Goal: Information Seeking & Learning: Learn about a topic

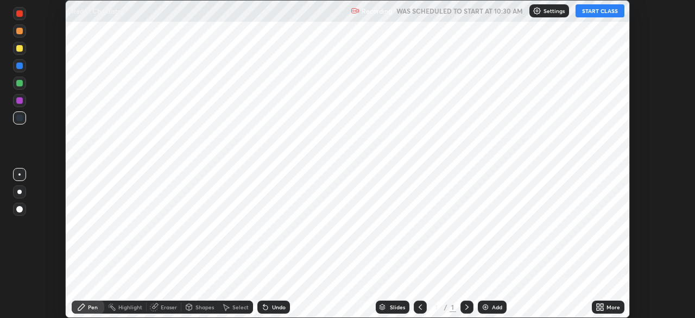
scroll to position [318, 695]
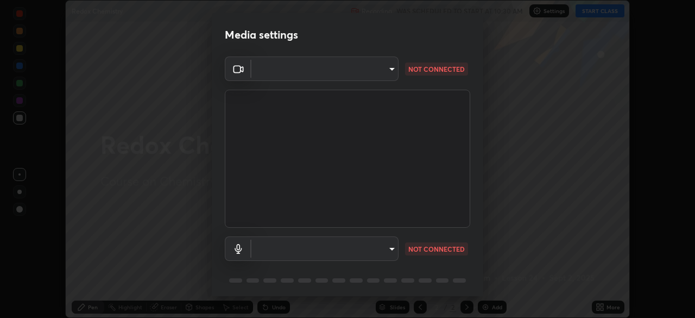
type input "9cdaf2f5b4ebc457084c3d2a91e6865996f4633c2dd879e16a2147302b78376d"
type input "5f714eeae309ba4c6b6990f01007decf7fe8c28560cedad04891ddc8fa5a6627"
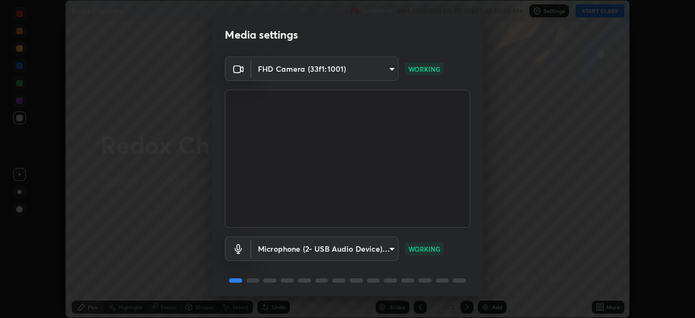
scroll to position [39, 0]
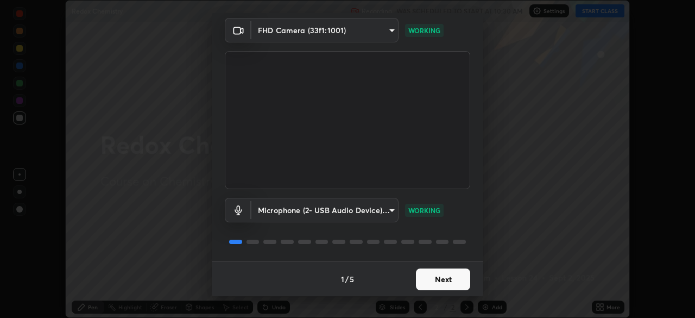
click at [443, 279] on button "Next" at bounding box center [443, 279] width 54 height 22
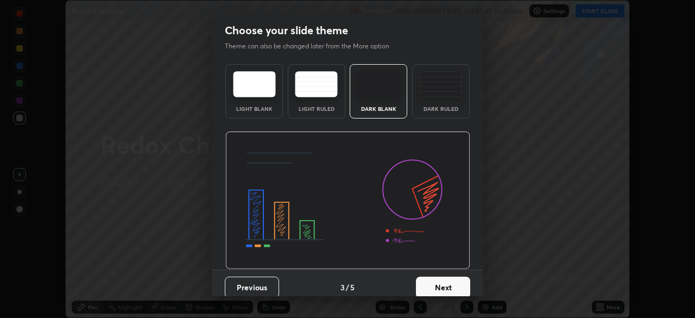
click at [445, 278] on button "Next" at bounding box center [443, 287] width 54 height 22
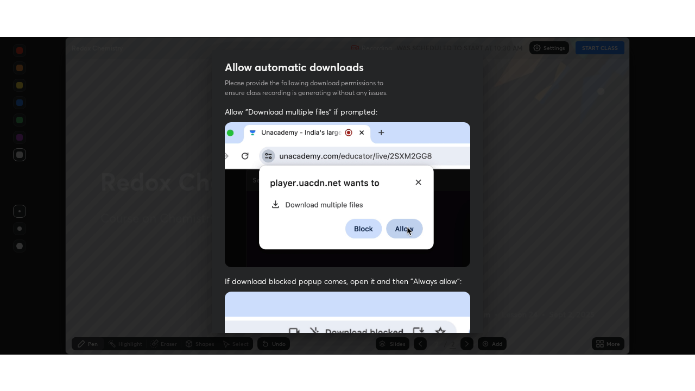
scroll to position [260, 0]
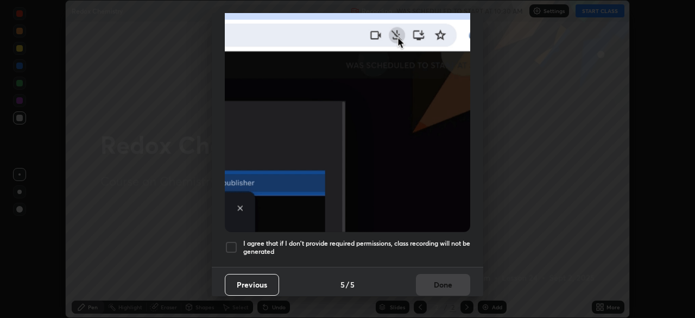
click at [423, 239] on h5 "I agree that if I don't provide required permissions, class recording will not …" at bounding box center [356, 247] width 227 height 17
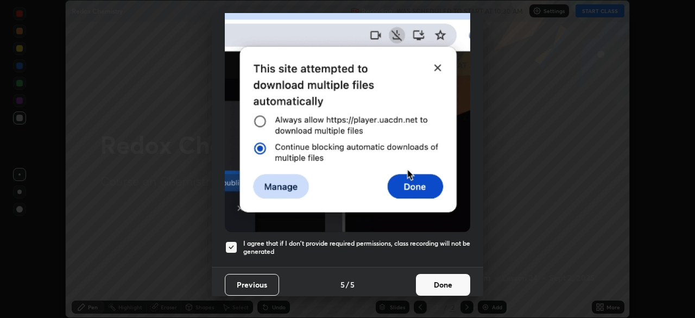
click at [432, 279] on button "Done" at bounding box center [443, 285] width 54 height 22
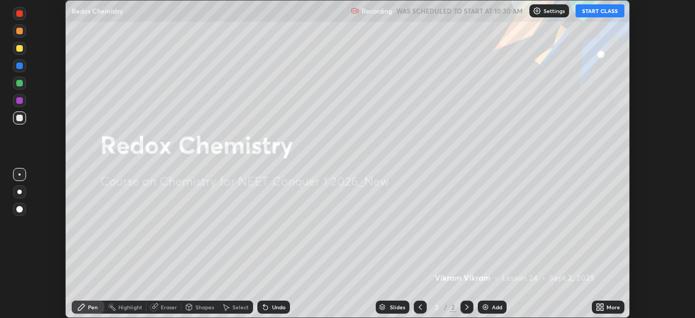
click at [600, 310] on icon at bounding box center [600, 306] width 9 height 9
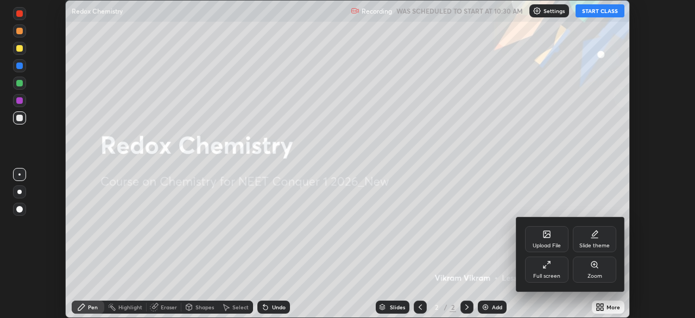
click at [538, 273] on div "Full screen" at bounding box center [546, 275] width 27 height 5
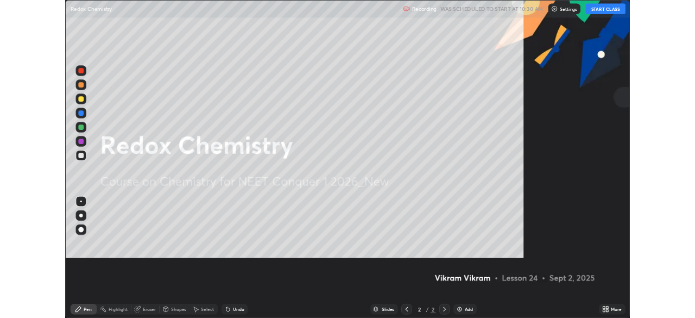
scroll to position [391, 695]
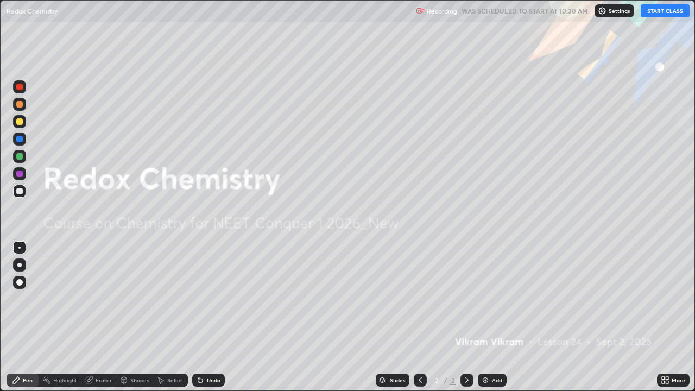
click at [674, 12] on button "START CLASS" at bounding box center [665, 10] width 49 height 13
click at [667, 317] on icon at bounding box center [667, 378] width 3 height 3
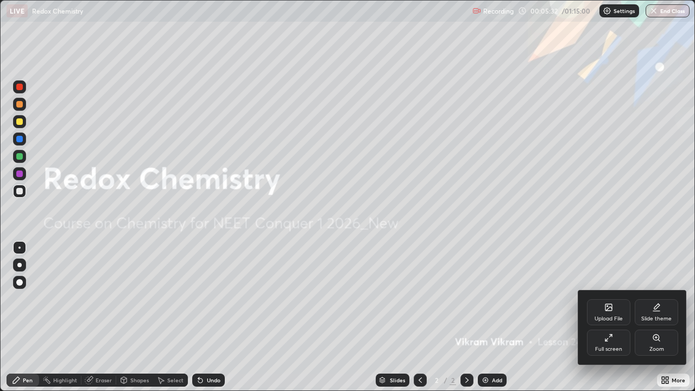
click at [610, 317] on div "Full screen" at bounding box center [608, 343] width 43 height 26
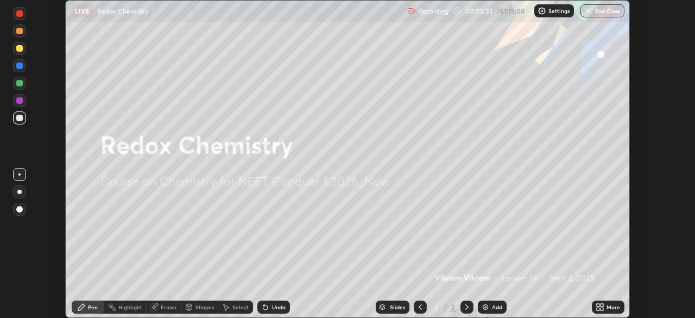
scroll to position [53977, 53600]
click at [490, 306] on div "Add" at bounding box center [492, 306] width 29 height 13
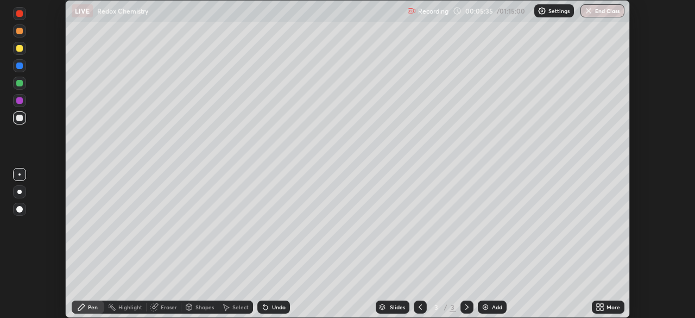
click at [414, 308] on div at bounding box center [420, 306] width 13 height 13
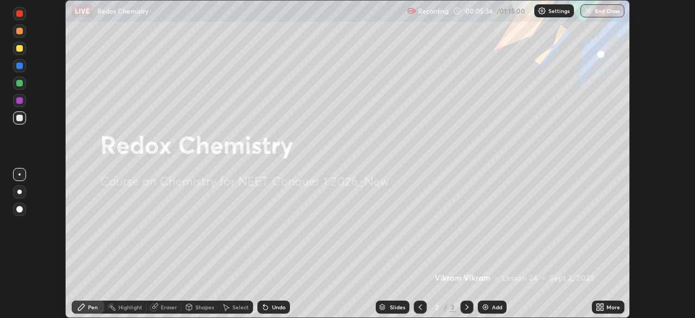
click at [464, 305] on icon at bounding box center [467, 306] width 9 height 9
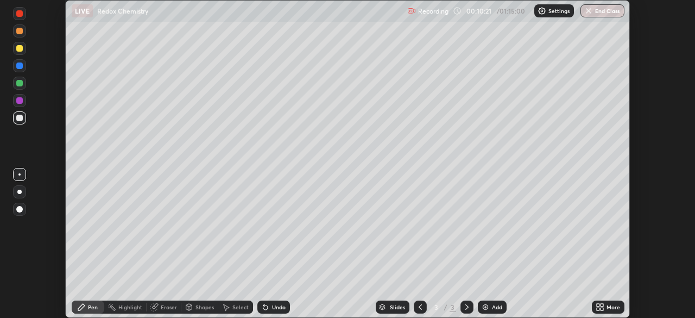
click at [162, 311] on div "Eraser" at bounding box center [164, 306] width 35 height 13
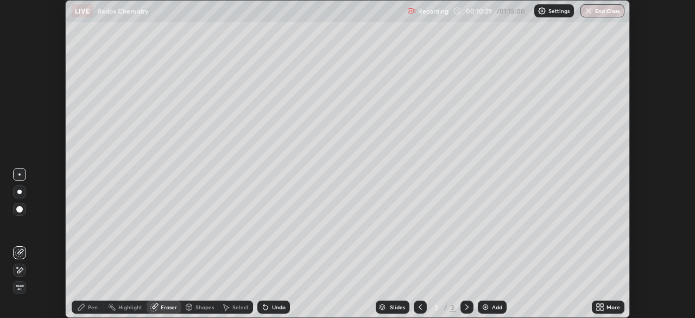
click at [20, 270] on icon at bounding box center [19, 270] width 9 height 9
click at [84, 308] on icon at bounding box center [81, 306] width 9 height 9
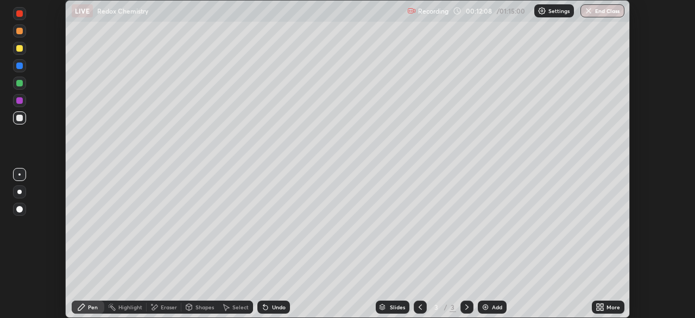
click at [280, 307] on div "Undo" at bounding box center [279, 306] width 14 height 5
click at [277, 306] on div "Undo" at bounding box center [279, 306] width 14 height 5
click at [273, 309] on div "Undo" at bounding box center [279, 306] width 14 height 5
click at [18, 100] on div at bounding box center [19, 100] width 7 height 7
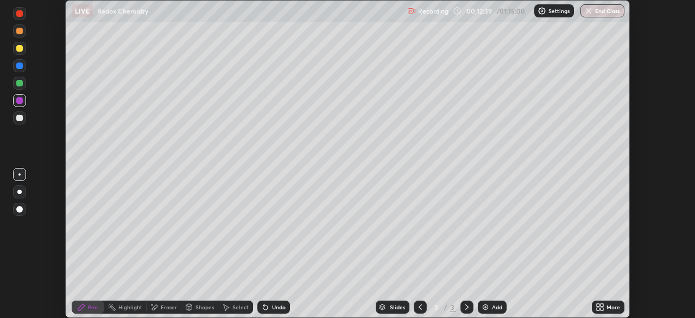
click at [20, 49] on div at bounding box center [19, 48] width 7 height 7
click at [21, 118] on div at bounding box center [19, 118] width 7 height 7
click at [18, 35] on div at bounding box center [19, 30] width 13 height 13
click at [273, 311] on div "Undo" at bounding box center [273, 306] width 33 height 13
click at [17, 67] on div at bounding box center [19, 65] width 7 height 7
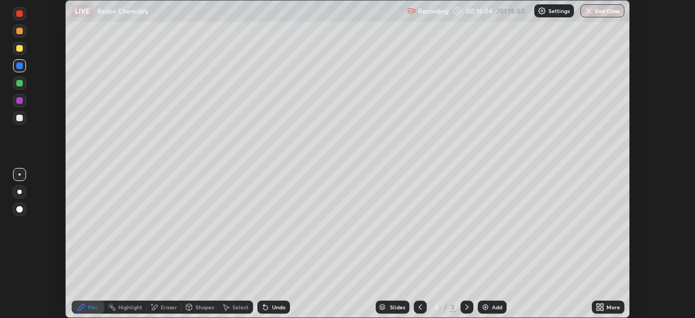
click at [266, 306] on icon at bounding box center [265, 307] width 4 height 4
click at [489, 310] on img at bounding box center [485, 306] width 9 height 9
click at [21, 47] on div at bounding box center [19, 48] width 7 height 7
click at [22, 15] on div at bounding box center [19, 13] width 7 height 7
click at [18, 85] on div at bounding box center [19, 83] width 7 height 7
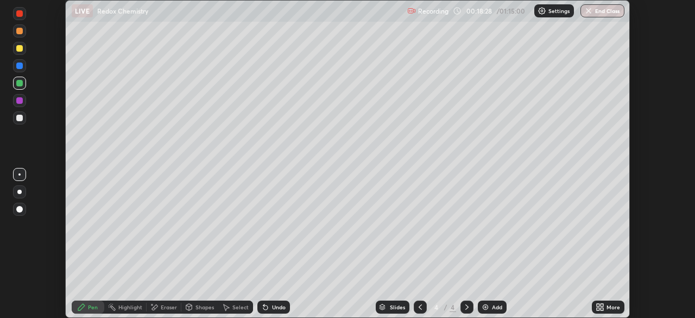
click at [21, 61] on div at bounding box center [19, 65] width 13 height 13
click at [20, 50] on div at bounding box center [19, 48] width 7 height 7
click at [20, 84] on div at bounding box center [19, 83] width 7 height 7
click at [21, 85] on div at bounding box center [19, 83] width 7 height 7
click at [20, 52] on div at bounding box center [19, 48] width 13 height 13
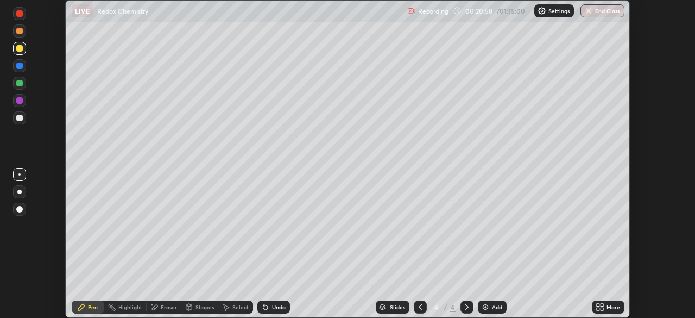
click at [263, 305] on icon at bounding box center [263, 304] width 1 height 1
click at [20, 101] on div at bounding box center [19, 100] width 7 height 7
click at [275, 305] on div "Undo" at bounding box center [279, 306] width 14 height 5
click at [279, 304] on div "Undo" at bounding box center [279, 306] width 14 height 5
click at [277, 307] on div "Undo" at bounding box center [279, 306] width 14 height 5
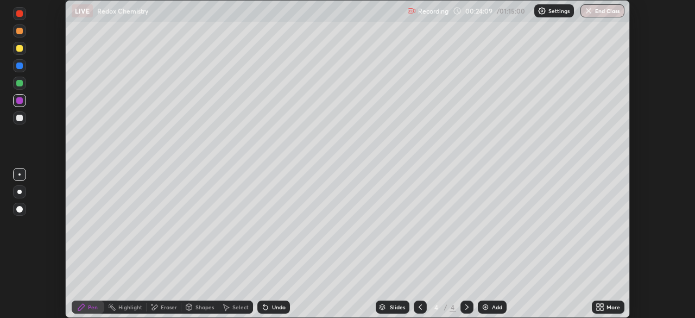
click at [487, 308] on img at bounding box center [485, 306] width 9 height 9
click at [276, 311] on div "Undo" at bounding box center [273, 306] width 33 height 13
click at [18, 83] on div at bounding box center [19, 83] width 7 height 7
click at [269, 311] on div "Undo" at bounding box center [273, 306] width 33 height 13
click at [19, 67] on div at bounding box center [19, 65] width 7 height 7
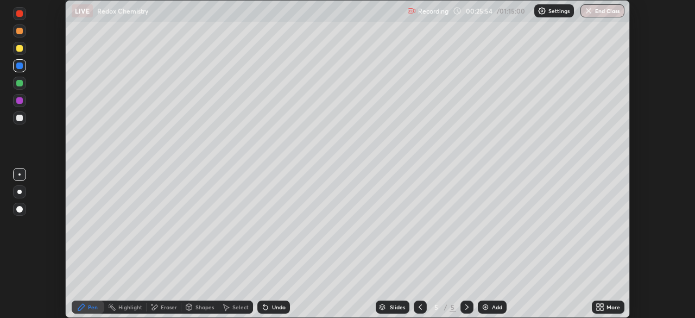
click at [273, 304] on div "Undo" at bounding box center [279, 306] width 14 height 5
click at [17, 68] on div at bounding box center [19, 65] width 7 height 7
click at [17, 85] on div at bounding box center [19, 83] width 7 height 7
click at [20, 101] on div at bounding box center [19, 100] width 7 height 7
click at [21, 120] on div at bounding box center [19, 118] width 7 height 7
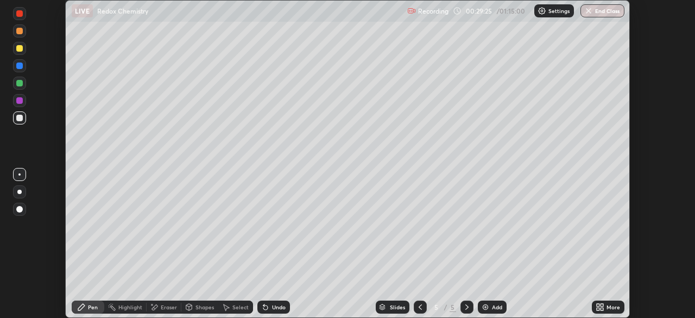
click at [276, 306] on div "Undo" at bounding box center [279, 306] width 14 height 5
click at [419, 307] on icon at bounding box center [420, 306] width 9 height 9
click at [164, 309] on div "Eraser" at bounding box center [169, 306] width 16 height 5
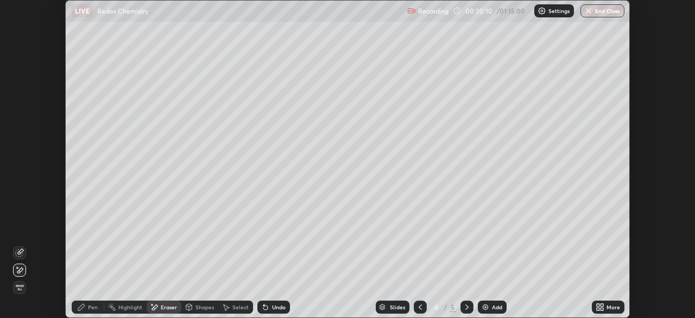
click at [86, 309] on div "Pen" at bounding box center [88, 306] width 33 height 13
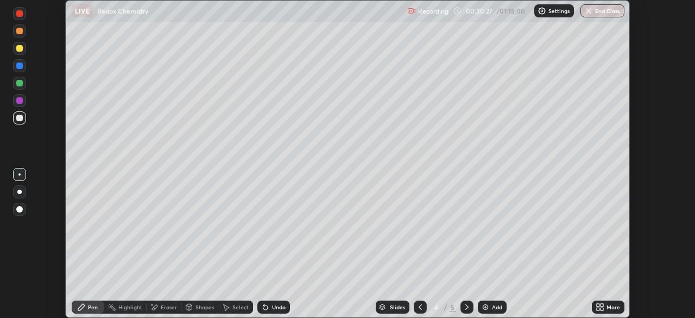
click at [461, 306] on div at bounding box center [466, 306] width 13 height 13
click at [489, 307] on div "Add" at bounding box center [492, 306] width 29 height 13
click at [23, 118] on div at bounding box center [19, 117] width 13 height 13
click at [272, 304] on div "Undo" at bounding box center [279, 306] width 14 height 5
click at [275, 305] on div "Undo" at bounding box center [279, 306] width 14 height 5
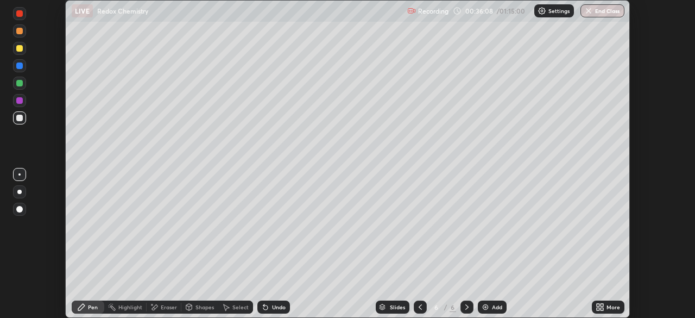
click at [270, 307] on div "Undo" at bounding box center [273, 306] width 33 height 13
click at [274, 305] on div "Undo" at bounding box center [279, 306] width 14 height 5
click at [273, 304] on div "Undo" at bounding box center [279, 306] width 14 height 5
click at [18, 89] on div at bounding box center [19, 83] width 13 height 13
click at [266, 311] on div "Undo" at bounding box center [273, 306] width 33 height 13
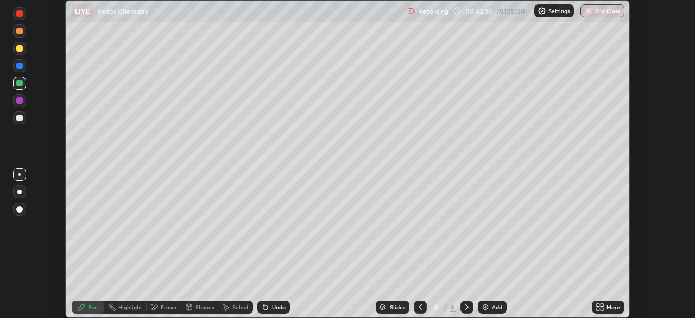
click at [485, 311] on img at bounding box center [485, 306] width 9 height 9
click at [268, 304] on icon at bounding box center [265, 306] width 9 height 9
click at [274, 307] on div "Undo" at bounding box center [279, 306] width 14 height 5
click at [17, 118] on div at bounding box center [19, 118] width 7 height 7
click at [21, 86] on div at bounding box center [19, 83] width 7 height 7
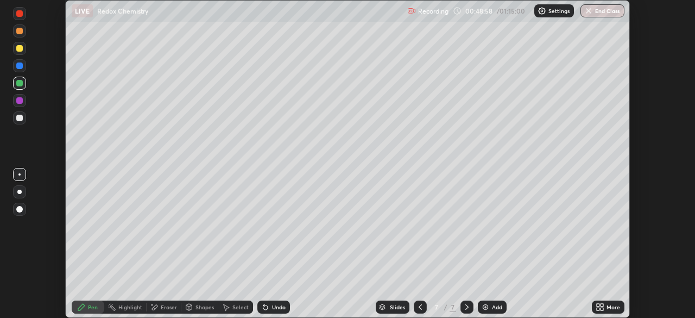
click at [21, 122] on div at bounding box center [19, 117] width 13 height 13
click at [490, 311] on div "Add" at bounding box center [492, 306] width 29 height 13
click at [272, 309] on div "Undo" at bounding box center [279, 306] width 14 height 5
click at [282, 307] on div "Undo" at bounding box center [279, 306] width 14 height 5
click at [163, 309] on div "Eraser" at bounding box center [169, 306] width 16 height 5
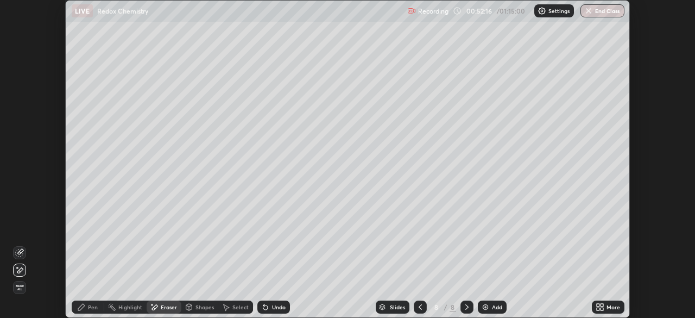
click at [85, 306] on icon at bounding box center [81, 306] width 9 height 9
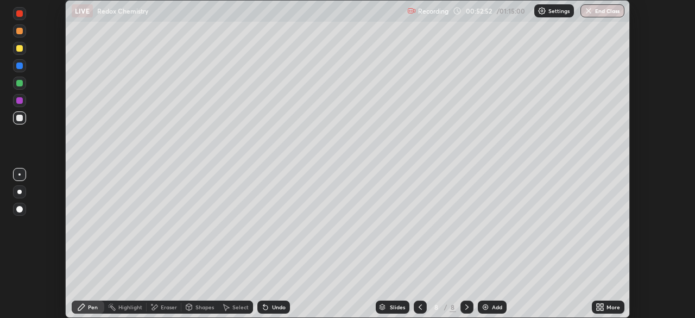
click at [418, 304] on icon at bounding box center [420, 306] width 9 height 9
click at [471, 309] on div at bounding box center [466, 306] width 13 height 13
click at [19, 50] on div at bounding box center [19, 48] width 7 height 7
click at [265, 306] on icon at bounding box center [265, 307] width 4 height 4
click at [268, 306] on icon at bounding box center [265, 306] width 9 height 9
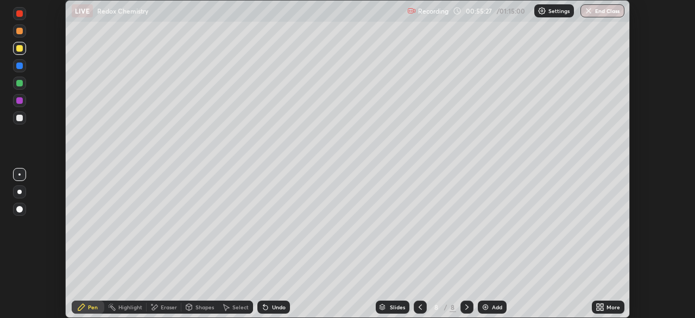
click at [269, 305] on div "Undo" at bounding box center [273, 306] width 33 height 13
click at [282, 227] on icon at bounding box center [286, 223] width 9 height 9
click at [19, 101] on div at bounding box center [19, 100] width 7 height 7
click at [490, 308] on div "Add" at bounding box center [492, 306] width 29 height 13
click at [22, 51] on div at bounding box center [19, 48] width 7 height 7
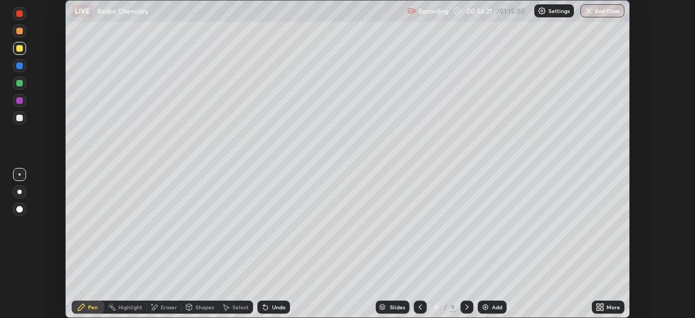
click at [20, 34] on div at bounding box center [19, 31] width 7 height 7
click at [21, 16] on div at bounding box center [19, 13] width 7 height 7
click at [20, 105] on div at bounding box center [19, 100] width 13 height 13
click at [279, 307] on div "Undo" at bounding box center [279, 306] width 14 height 5
click at [274, 307] on div "Undo" at bounding box center [279, 306] width 14 height 5
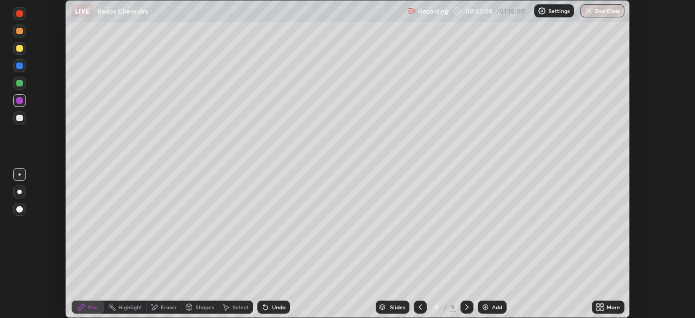
click at [275, 307] on div "Undo" at bounding box center [279, 306] width 14 height 5
click at [24, 119] on div at bounding box center [19, 117] width 13 height 13
click at [19, 119] on div at bounding box center [19, 118] width 7 height 7
click at [272, 308] on div "Undo" at bounding box center [279, 306] width 14 height 5
click at [269, 311] on div "Undo" at bounding box center [273, 306] width 33 height 13
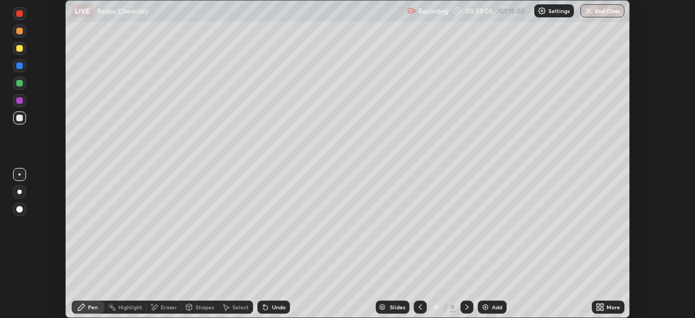
click at [264, 306] on icon at bounding box center [265, 307] width 4 height 4
click at [197, 304] on div "Shapes" at bounding box center [204, 306] width 18 height 5
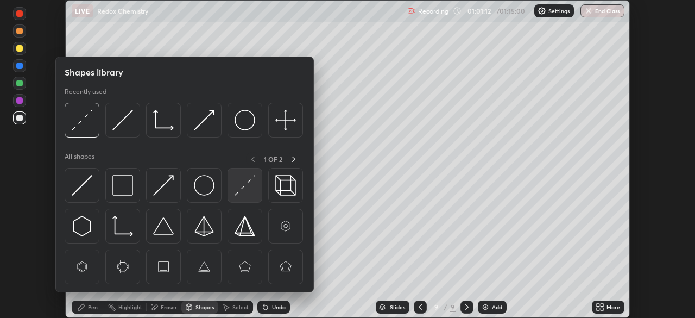
click at [239, 191] on img at bounding box center [245, 185] width 21 height 21
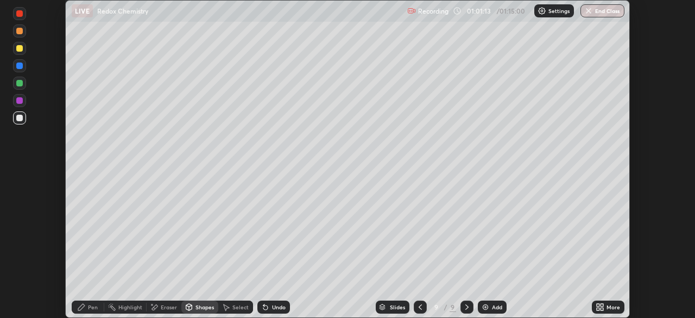
click at [17, 88] on div at bounding box center [19, 83] width 13 height 13
click at [91, 304] on div "Pen" at bounding box center [93, 306] width 10 height 5
click at [195, 306] on div "Shapes" at bounding box center [204, 306] width 18 height 5
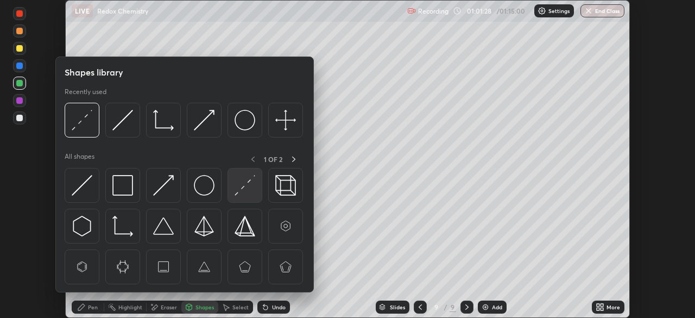
click at [236, 186] on img at bounding box center [245, 185] width 21 height 21
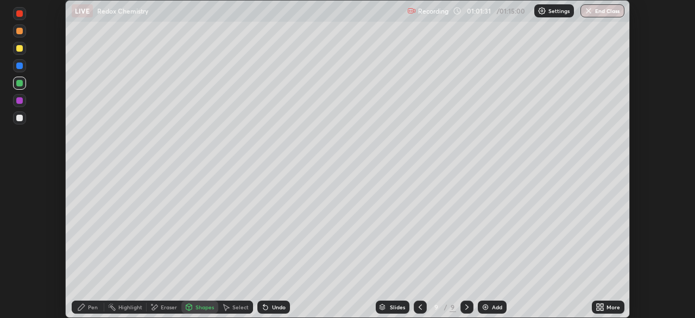
click at [24, 97] on div at bounding box center [19, 100] width 13 height 13
click at [91, 308] on div "Pen" at bounding box center [93, 306] width 10 height 5
click at [208, 307] on div "Shapes" at bounding box center [204, 306] width 18 height 5
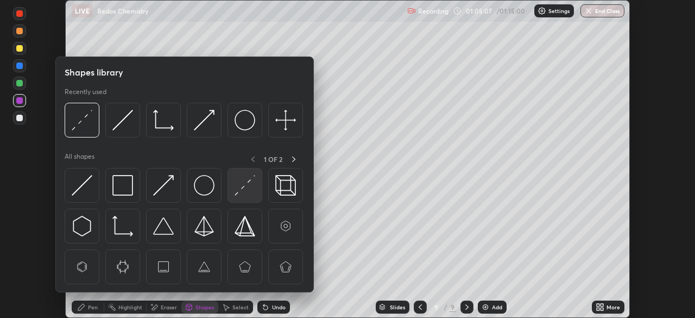
click at [245, 187] on img at bounding box center [245, 185] width 21 height 21
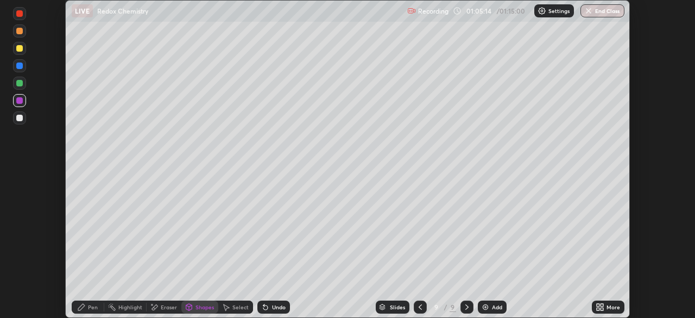
click at [272, 307] on div "Undo" at bounding box center [279, 306] width 14 height 5
click at [22, 116] on div at bounding box center [19, 118] width 7 height 7
click at [83, 311] on icon at bounding box center [81, 306] width 9 height 9
click at [488, 308] on img at bounding box center [485, 306] width 9 height 9
click at [277, 311] on div "Undo" at bounding box center [273, 306] width 33 height 13
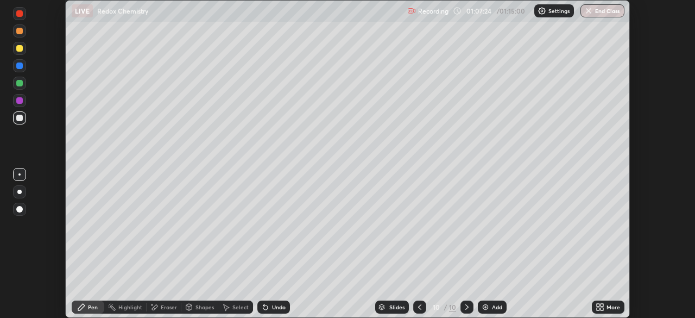
click at [275, 312] on div "Undo" at bounding box center [273, 306] width 33 height 13
click at [276, 307] on div "Undo" at bounding box center [279, 306] width 14 height 5
click at [419, 309] on icon at bounding box center [419, 306] width 9 height 9
click at [417, 304] on icon at bounding box center [419, 306] width 9 height 9
click at [464, 306] on icon at bounding box center [467, 306] width 9 height 9
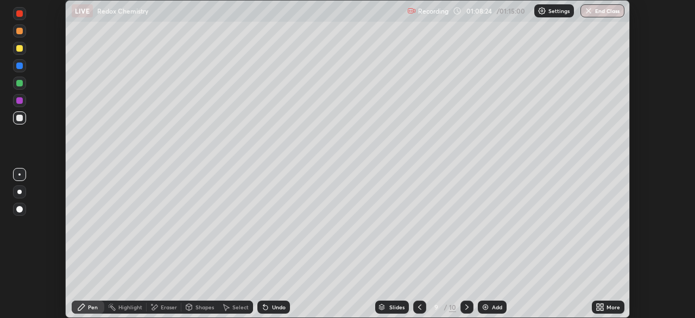
click at [466, 307] on icon at bounding box center [467, 306] width 9 height 9
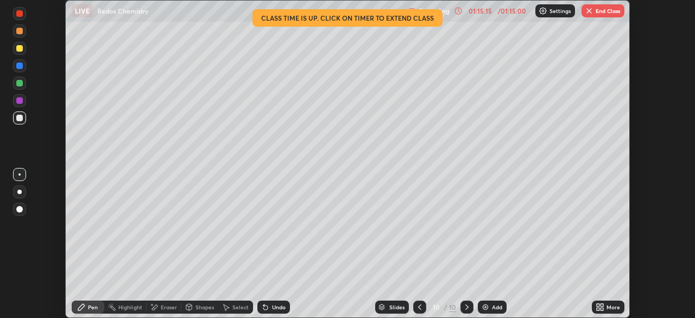
click at [598, 12] on button "End Class" at bounding box center [602, 10] width 43 height 13
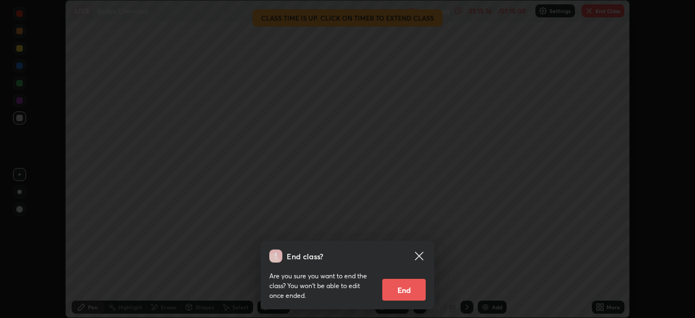
click at [408, 289] on button "End" at bounding box center [403, 290] width 43 height 22
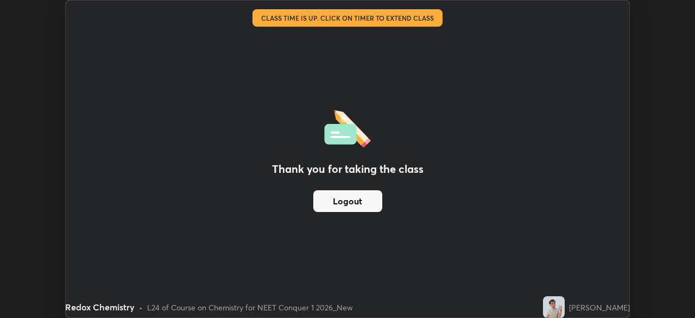
click at [356, 195] on button "Logout" at bounding box center [347, 201] width 69 height 22
click at [371, 198] on button "Logout" at bounding box center [347, 201] width 69 height 22
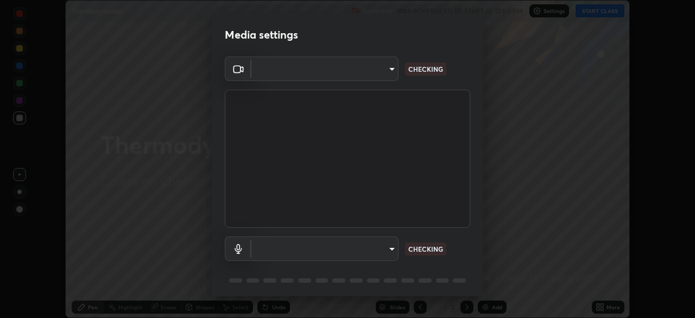
scroll to position [39, 0]
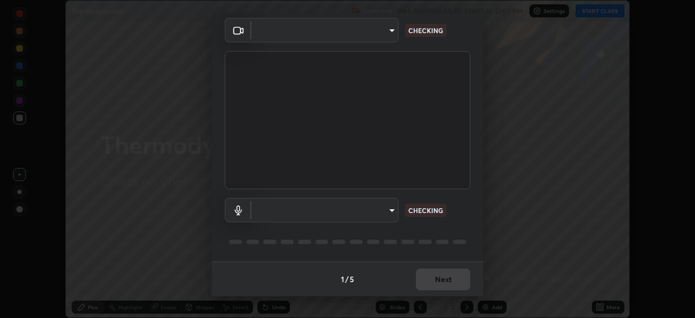
type input "9cdaf2f5b4ebc457084c3d2a91e6865996f4633c2dd879e16a2147302b78376d"
type input "5f714eeae309ba4c6b6990f01007decf7fe8c28560cedad04891ddc8fa5a6627"
click at [453, 282] on div "1 / 5 Next" at bounding box center [347, 278] width 271 height 35
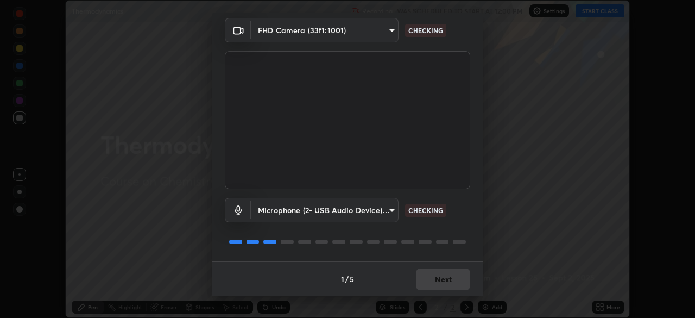
click at [475, 247] on div "FHD Camera (33f1:1001) 9cdaf2f5b4ebc457084c3d2a91e6865996f4633c2dd879e16a214730…" at bounding box center [347, 139] width 271 height 243
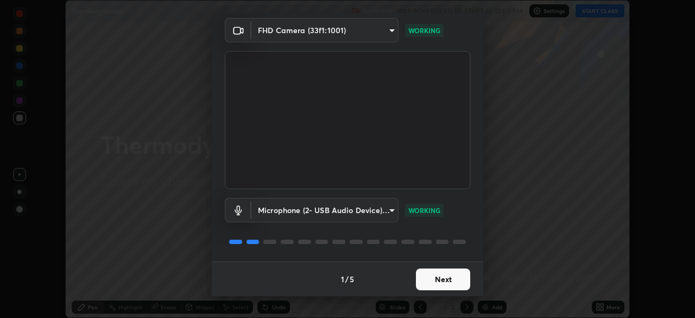
click at [464, 280] on button "Next" at bounding box center [443, 279] width 54 height 22
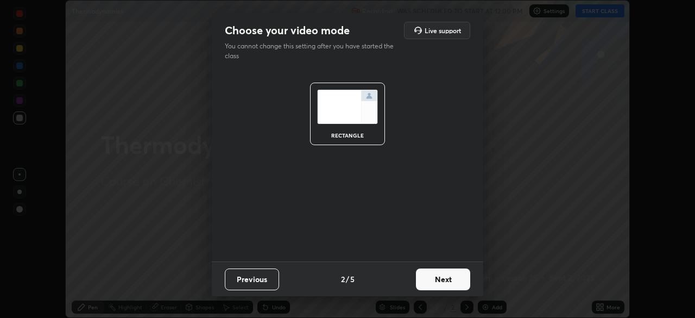
scroll to position [0, 0]
click at [463, 281] on button "Next" at bounding box center [443, 279] width 54 height 22
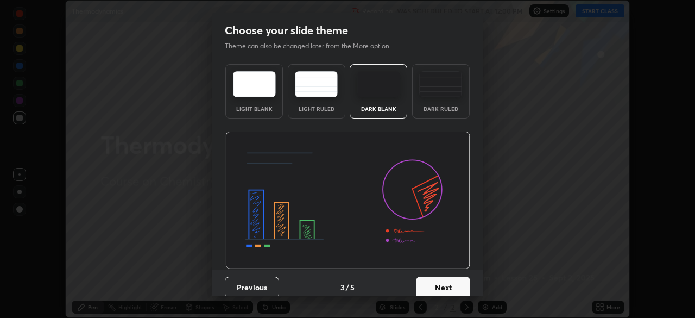
click at [459, 280] on button "Next" at bounding box center [443, 287] width 54 height 22
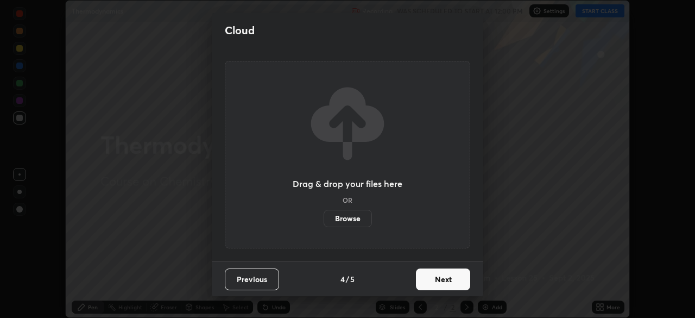
click at [461, 280] on button "Next" at bounding box center [443, 279] width 54 height 22
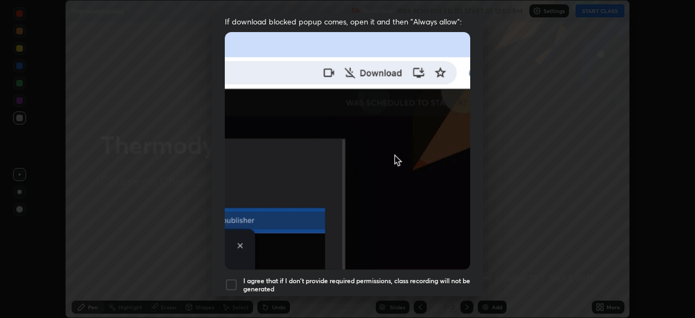
scroll to position [260, 0]
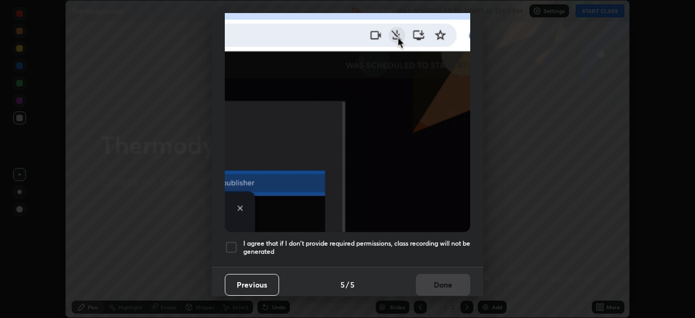
click at [453, 224] on img at bounding box center [347, 113] width 245 height 237
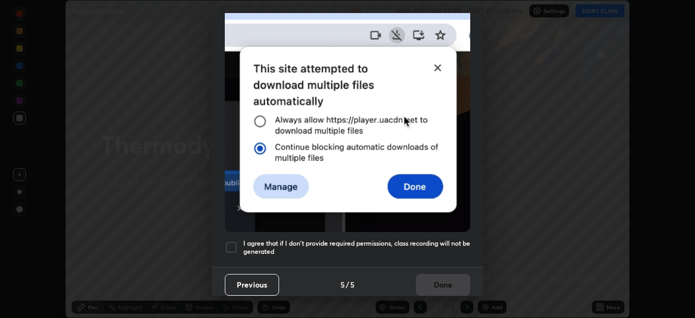
click at [448, 239] on h5 "I agree that if I don't provide required permissions, class recording will not …" at bounding box center [356, 247] width 227 height 17
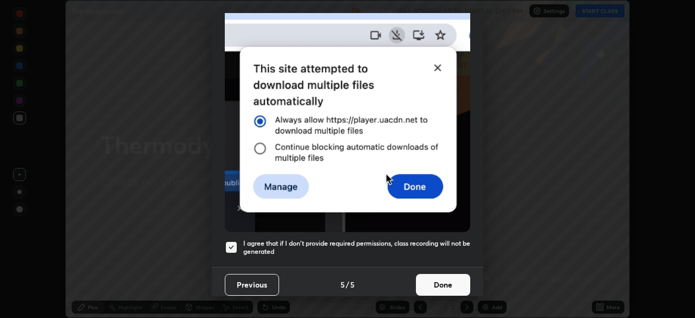
click at [452, 283] on button "Done" at bounding box center [443, 285] width 54 height 22
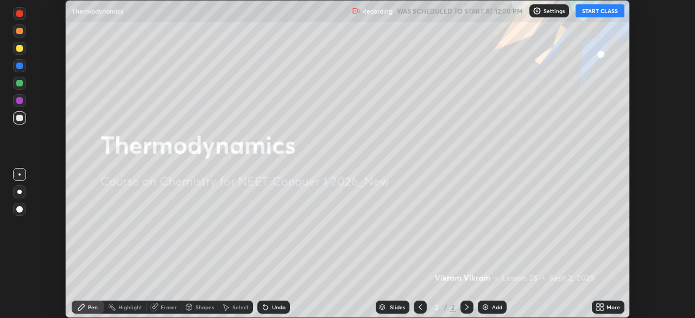
click at [598, 12] on button "START CLASS" at bounding box center [600, 10] width 49 height 13
click at [492, 307] on div "Add" at bounding box center [497, 306] width 10 height 5
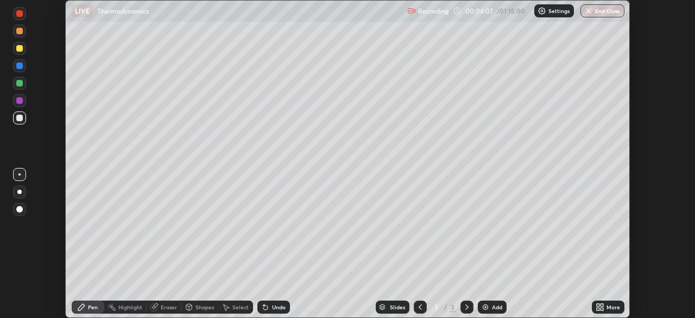
click at [485, 306] on img at bounding box center [485, 306] width 9 height 9
click at [164, 308] on div "Eraser" at bounding box center [169, 306] width 16 height 5
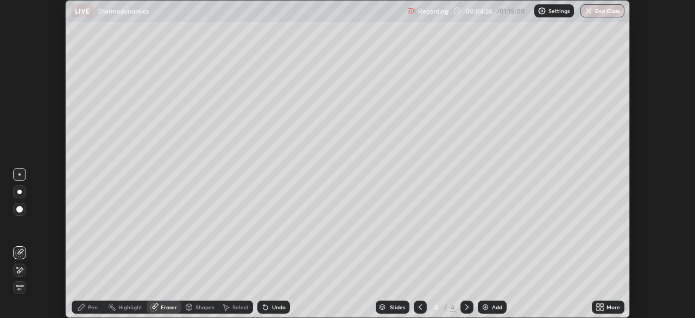
click at [91, 308] on div "Pen" at bounding box center [93, 306] width 10 height 5
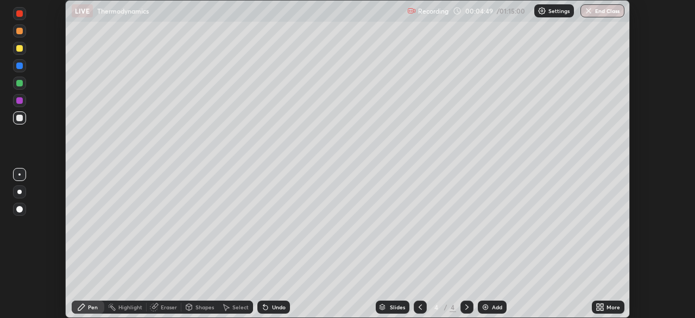
click at [269, 305] on div "Undo" at bounding box center [273, 306] width 33 height 13
click at [263, 305] on icon at bounding box center [263, 304] width 1 height 1
click at [264, 305] on icon at bounding box center [265, 307] width 4 height 4
click at [263, 305] on icon at bounding box center [263, 304] width 1 height 1
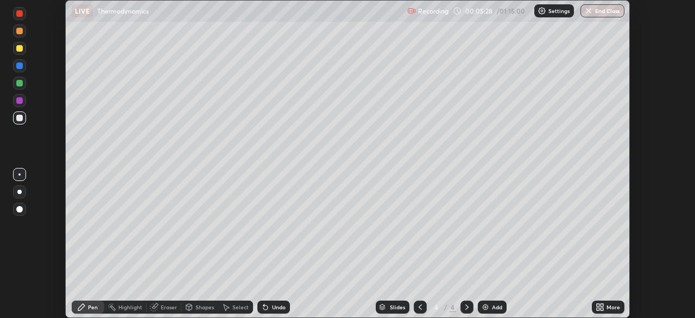
click at [264, 302] on div "Undo" at bounding box center [273, 306] width 33 height 13
click at [161, 308] on div "Eraser" at bounding box center [169, 306] width 16 height 5
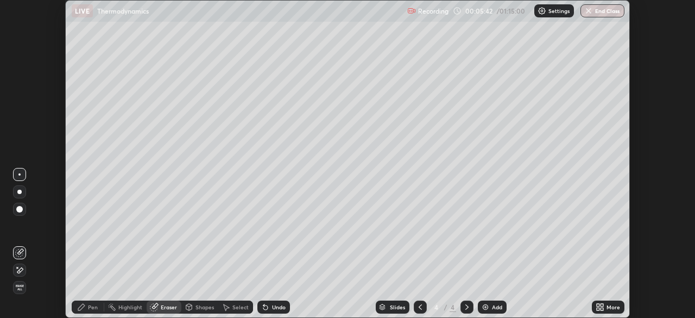
click at [96, 305] on div "Pen" at bounding box center [93, 306] width 10 height 5
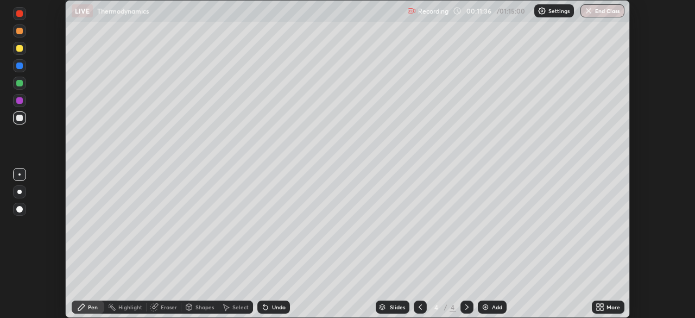
click at [414, 307] on div at bounding box center [420, 306] width 13 height 13
click at [466, 307] on icon at bounding box center [467, 306] width 9 height 9
click at [485, 302] on div "Add" at bounding box center [492, 306] width 29 height 13
click at [20, 67] on div at bounding box center [19, 65] width 7 height 7
click at [275, 306] on div "Undo" at bounding box center [279, 306] width 14 height 5
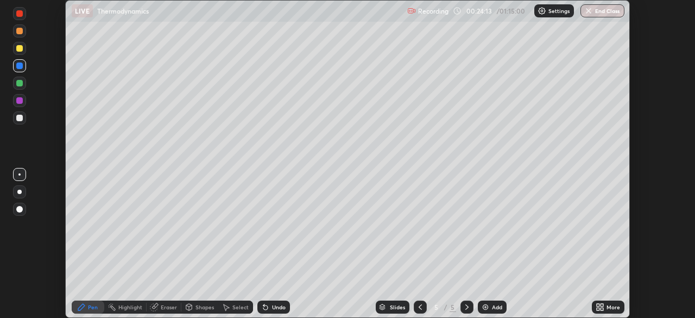
click at [484, 306] on img at bounding box center [485, 306] width 9 height 9
click at [20, 49] on div at bounding box center [19, 48] width 7 height 7
click at [21, 97] on div at bounding box center [19, 100] width 7 height 7
click at [275, 307] on div "Undo" at bounding box center [279, 306] width 14 height 5
click at [20, 86] on div at bounding box center [19, 83] width 7 height 7
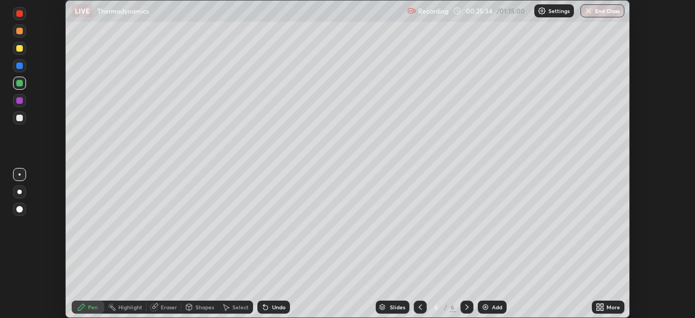
click at [14, 269] on div at bounding box center [19, 231] width 17 height 130
click at [489, 307] on img at bounding box center [485, 306] width 9 height 9
click at [24, 116] on div at bounding box center [19, 117] width 13 height 13
click at [20, 84] on div at bounding box center [19, 83] width 7 height 7
click at [273, 302] on div "Undo" at bounding box center [273, 306] width 33 height 13
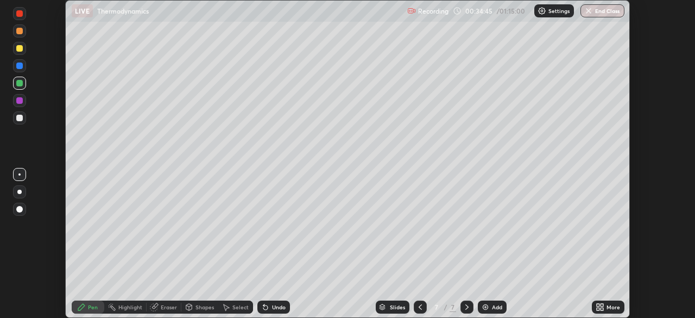
click at [268, 302] on div "Undo" at bounding box center [273, 306] width 33 height 13
click at [270, 302] on div "Undo" at bounding box center [273, 306] width 33 height 13
click at [271, 302] on div "Undo" at bounding box center [273, 306] width 33 height 13
click at [269, 301] on div "Undo" at bounding box center [273, 306] width 33 height 13
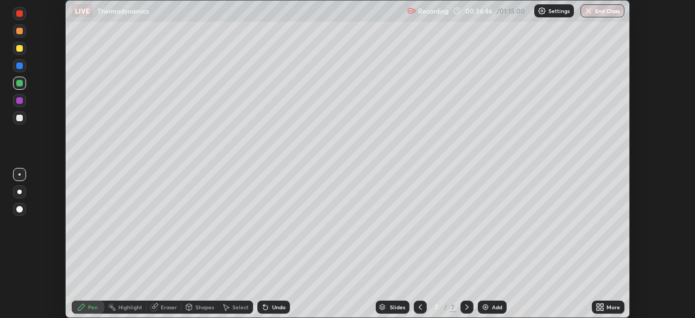
click at [269, 301] on div "Undo" at bounding box center [273, 306] width 33 height 13
click at [270, 300] on div "Undo" at bounding box center [273, 306] width 33 height 13
click at [271, 300] on div "Undo" at bounding box center [273, 306] width 33 height 13
click at [270, 296] on div "Undo" at bounding box center [271, 307] width 37 height 22
click at [267, 296] on div "Undo" at bounding box center [271, 307] width 37 height 22
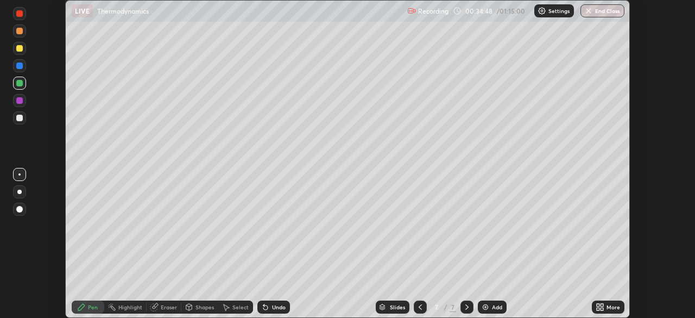
click at [267, 302] on div "Undo" at bounding box center [273, 306] width 33 height 13
click at [264, 302] on icon at bounding box center [265, 306] width 9 height 9
click at [263, 305] on icon at bounding box center [263, 304] width 1 height 1
click at [261, 302] on div "Undo" at bounding box center [273, 306] width 33 height 13
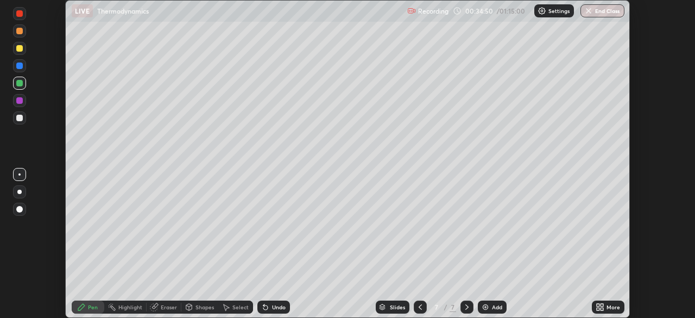
click at [261, 300] on div "Undo" at bounding box center [273, 306] width 33 height 13
click at [263, 296] on div "Undo" at bounding box center [271, 307] width 37 height 22
click at [264, 301] on div "Undo" at bounding box center [273, 306] width 33 height 13
click at [20, 99] on div at bounding box center [19, 100] width 7 height 7
click at [279, 301] on div "Undo" at bounding box center [273, 306] width 33 height 13
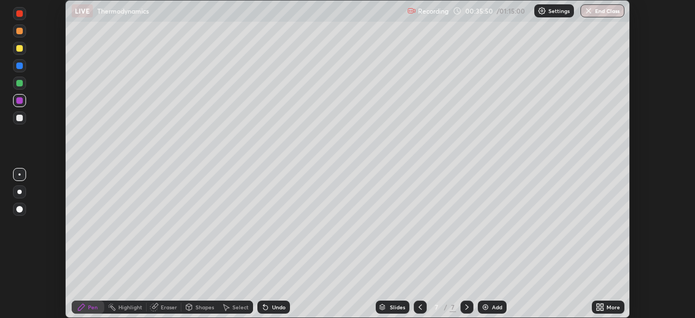
click at [165, 309] on div "Eraser" at bounding box center [169, 306] width 16 height 5
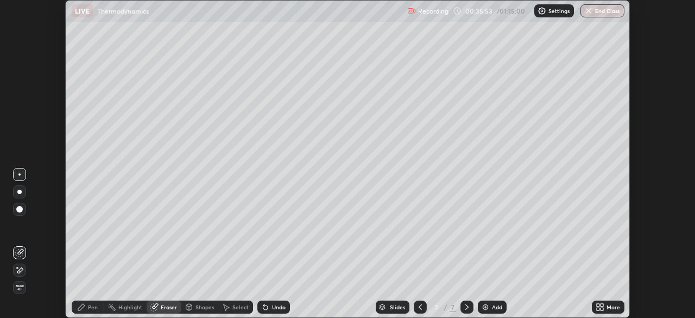
click at [92, 301] on div "Pen" at bounding box center [88, 306] width 33 height 13
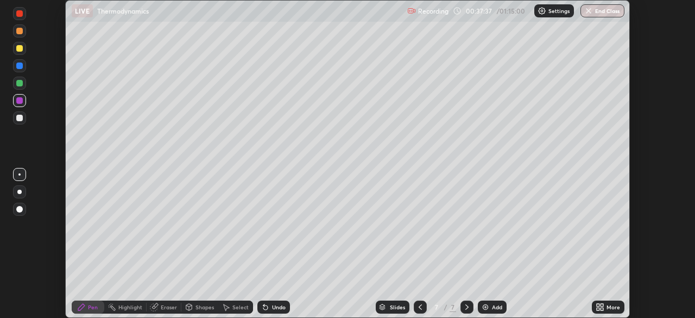
click at [21, 82] on div at bounding box center [19, 83] width 7 height 7
click at [497, 307] on div "Add" at bounding box center [497, 306] width 10 height 5
click at [20, 117] on div at bounding box center [19, 118] width 7 height 7
click at [270, 309] on div "Undo" at bounding box center [273, 306] width 33 height 13
click at [420, 309] on icon at bounding box center [420, 306] width 9 height 9
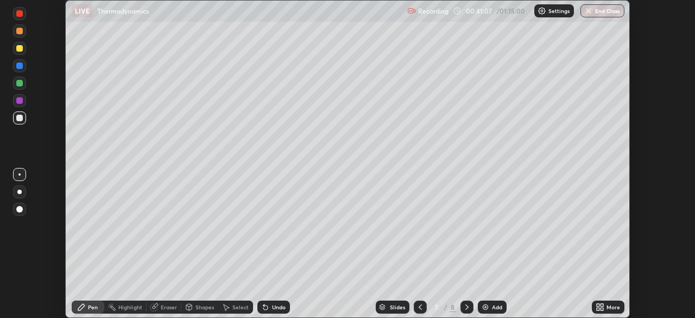
click at [419, 307] on icon at bounding box center [420, 306] width 9 height 9
click at [419, 308] on icon at bounding box center [420, 306] width 3 height 5
click at [465, 310] on icon at bounding box center [467, 306] width 9 height 9
click at [466, 307] on icon at bounding box center [467, 306] width 9 height 9
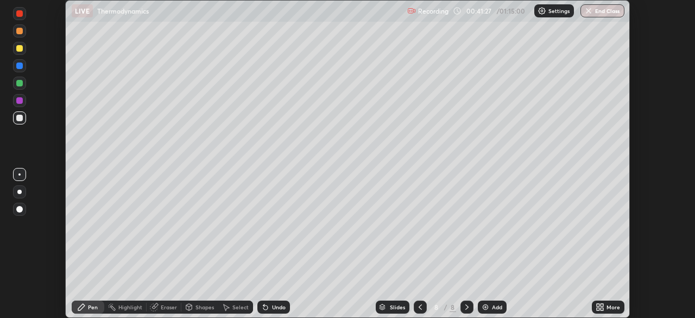
click at [419, 307] on icon at bounding box center [420, 306] width 9 height 9
click at [466, 307] on icon at bounding box center [467, 306] width 9 height 9
click at [279, 304] on div "Undo" at bounding box center [279, 306] width 14 height 5
click at [273, 311] on div "Undo" at bounding box center [273, 306] width 33 height 13
click at [270, 309] on div "Undo" at bounding box center [273, 306] width 33 height 13
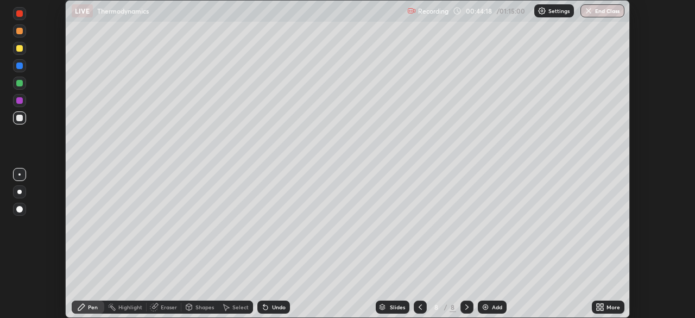
click at [20, 68] on div at bounding box center [19, 65] width 7 height 7
click at [283, 307] on div "Undo" at bounding box center [279, 306] width 14 height 5
click at [275, 306] on div "Undo" at bounding box center [279, 306] width 14 height 5
click at [483, 307] on img at bounding box center [485, 306] width 9 height 9
click at [22, 50] on div at bounding box center [19, 48] width 7 height 7
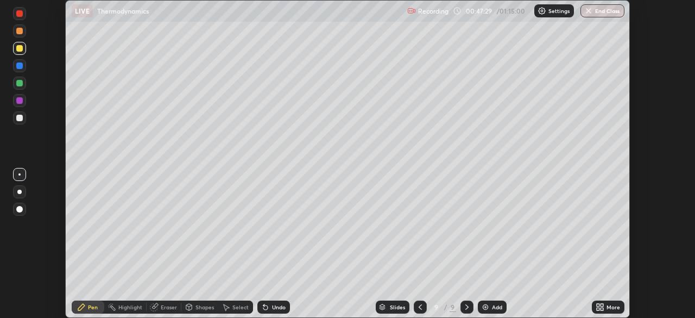
click at [277, 307] on div "Undo" at bounding box center [279, 306] width 14 height 5
click at [278, 307] on div "Undo" at bounding box center [279, 306] width 14 height 5
click at [20, 101] on div at bounding box center [19, 100] width 7 height 7
click at [269, 308] on div "Undo" at bounding box center [273, 306] width 33 height 13
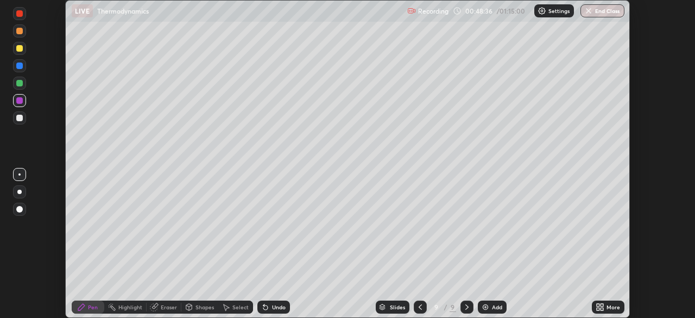
click at [20, 118] on div at bounding box center [19, 118] width 7 height 7
click at [269, 308] on div "Undo" at bounding box center [273, 306] width 33 height 13
click at [272, 305] on div "Undo" at bounding box center [279, 306] width 14 height 5
click at [272, 309] on div "Undo" at bounding box center [279, 306] width 14 height 5
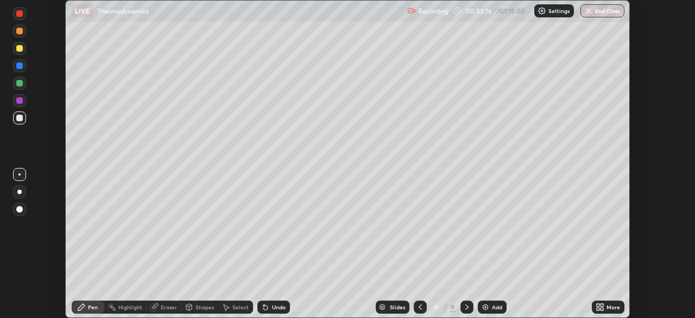
click at [485, 306] on img at bounding box center [485, 306] width 9 height 9
click at [19, 83] on div at bounding box center [19, 83] width 7 height 7
click at [19, 113] on div at bounding box center [19, 117] width 13 height 13
click at [419, 307] on icon at bounding box center [419, 306] width 9 height 9
click at [466, 307] on icon at bounding box center [467, 306] width 9 height 9
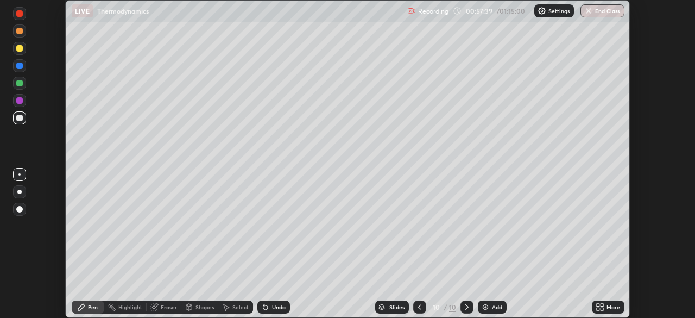
click at [20, 53] on div at bounding box center [19, 48] width 13 height 13
click at [275, 307] on div "Undo" at bounding box center [279, 306] width 14 height 5
click at [272, 309] on div "Undo" at bounding box center [279, 306] width 14 height 5
click at [272, 304] on div "Undo" at bounding box center [279, 306] width 14 height 5
click at [481, 306] on img at bounding box center [485, 306] width 9 height 9
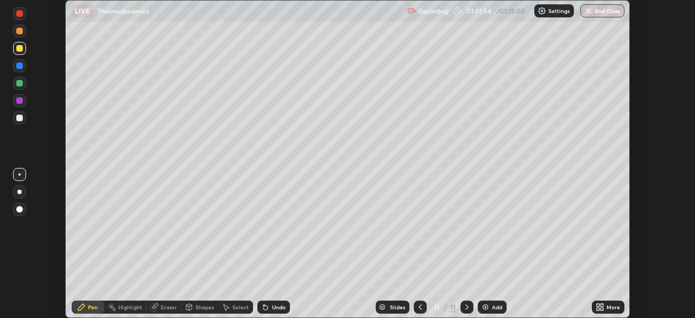
click at [414, 306] on div at bounding box center [420, 306] width 13 height 13
click at [466, 307] on icon at bounding box center [467, 306] width 9 height 9
click at [19, 116] on div at bounding box center [19, 118] width 7 height 7
click at [280, 309] on div "Undo" at bounding box center [279, 306] width 14 height 5
click at [277, 306] on div "Undo" at bounding box center [279, 306] width 14 height 5
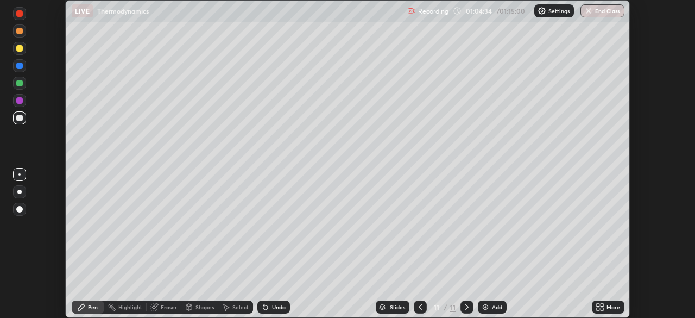
click at [270, 306] on div "Undo" at bounding box center [273, 306] width 33 height 13
click at [18, 87] on div at bounding box center [19, 83] width 13 height 13
click at [283, 309] on div "Undo" at bounding box center [279, 306] width 14 height 5
click at [280, 308] on div "Undo" at bounding box center [279, 306] width 14 height 5
click at [601, 14] on button "End Class" at bounding box center [602, 10] width 43 height 13
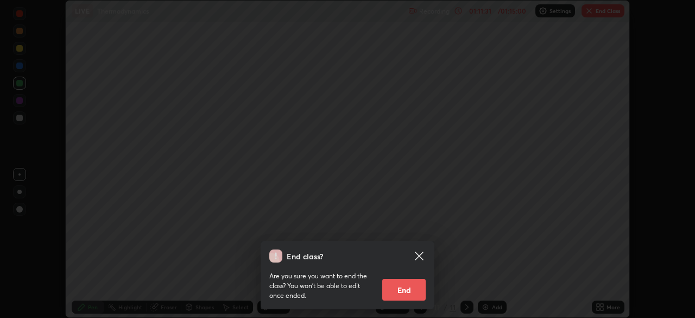
click at [413, 290] on button "End" at bounding box center [403, 290] width 43 height 22
